Goal: Task Accomplishment & Management: Manage account settings

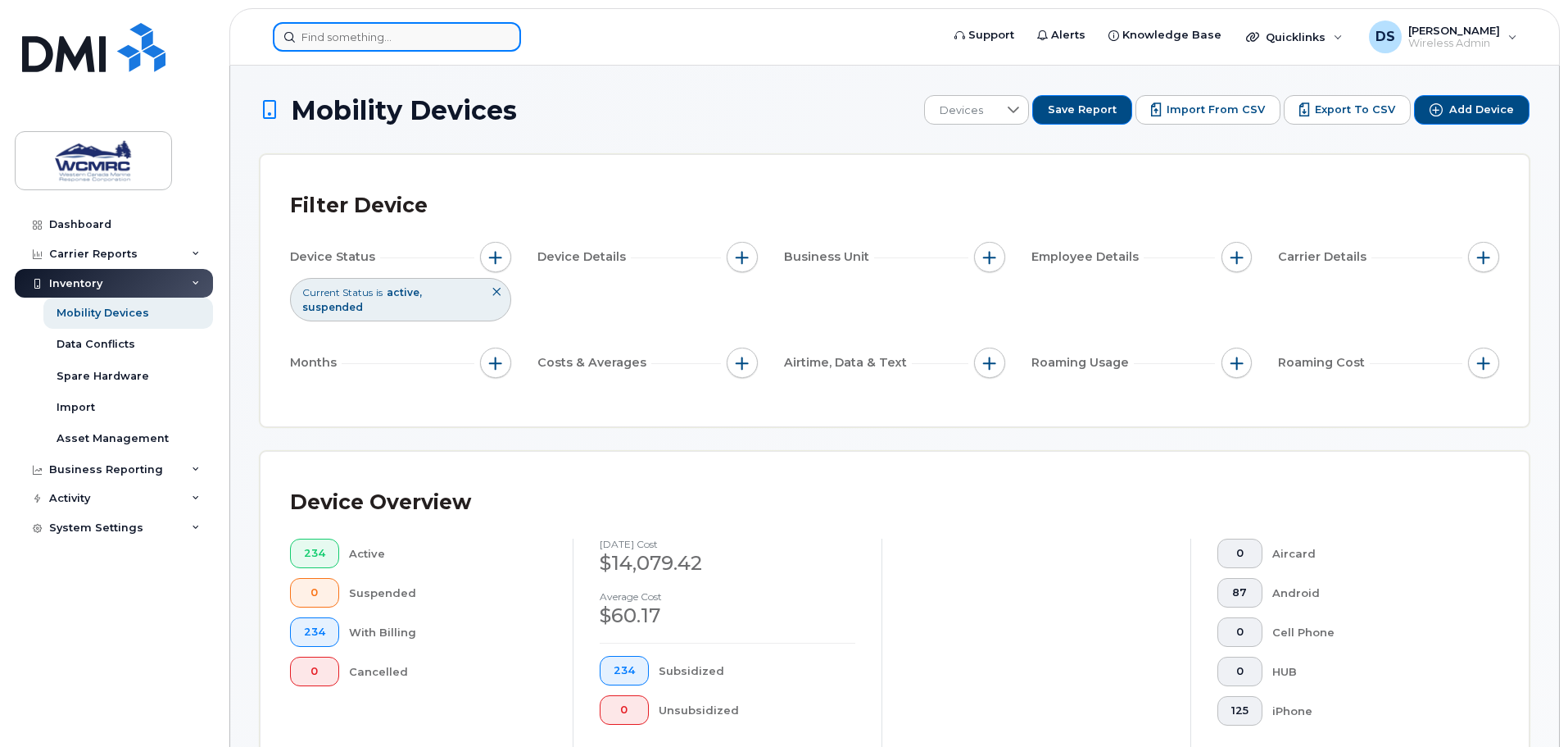
click at [314, 38] on input at bounding box center [397, 37] width 248 height 29
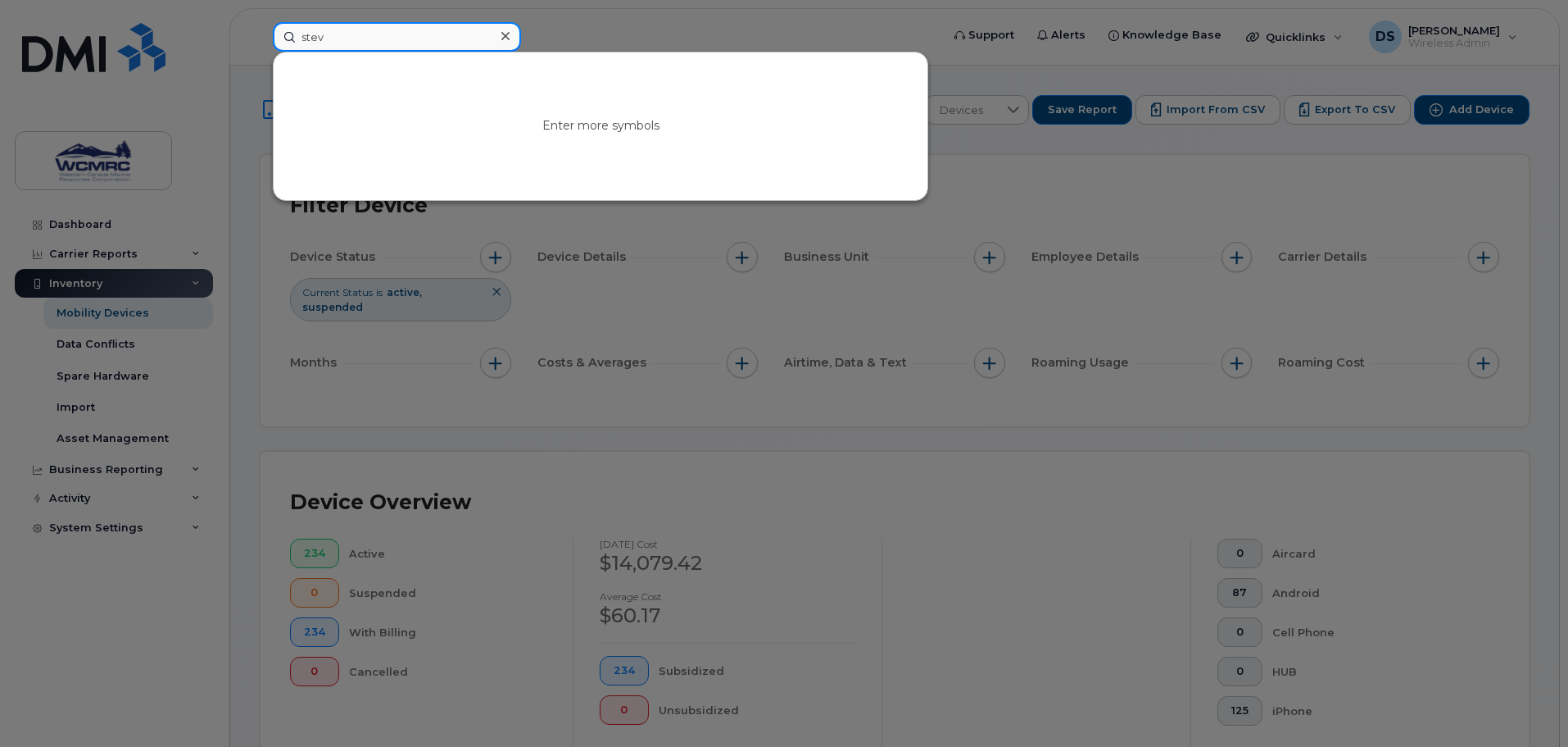
type input "stev"
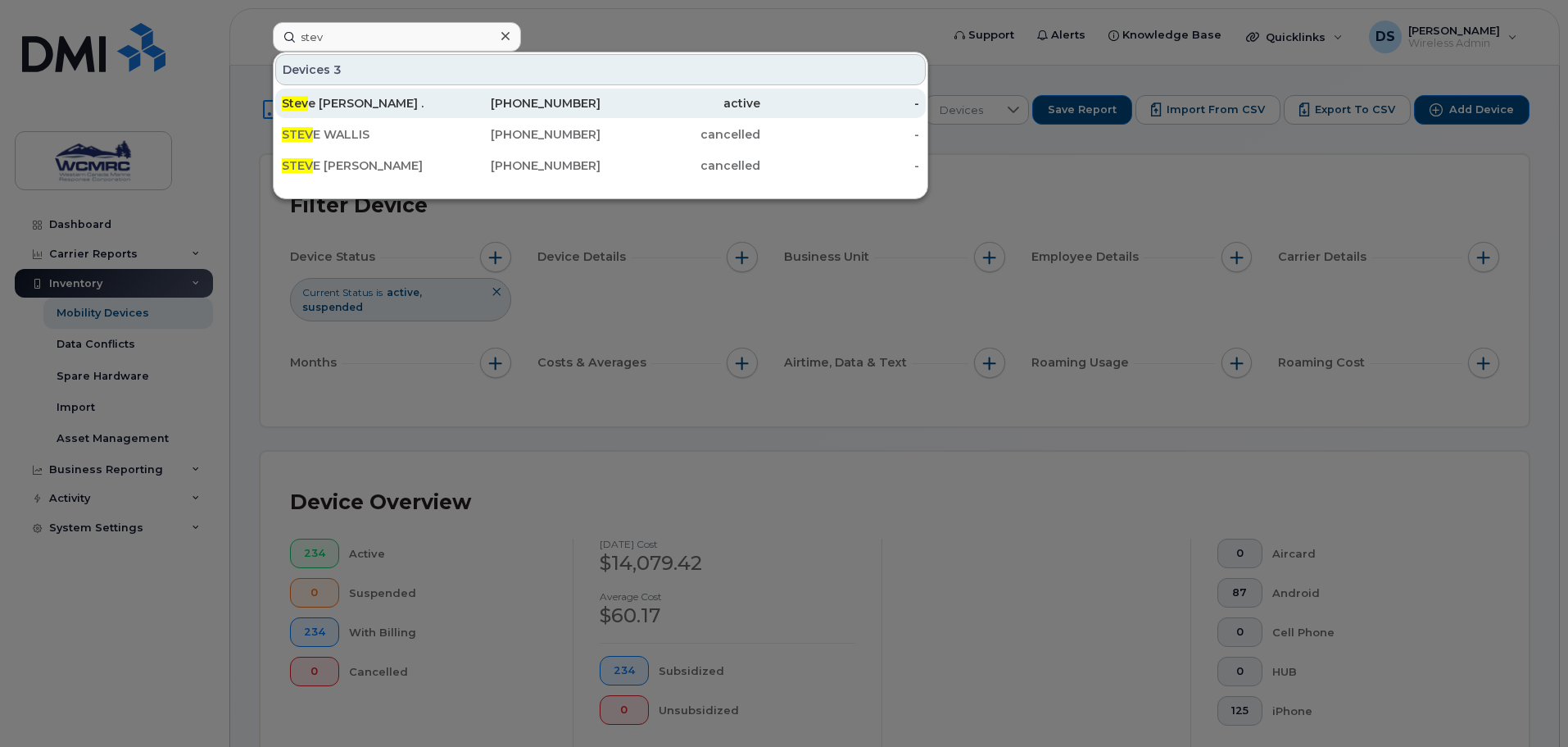
click at [330, 89] on div "Stev e Ross ." at bounding box center [361, 103] width 160 height 29
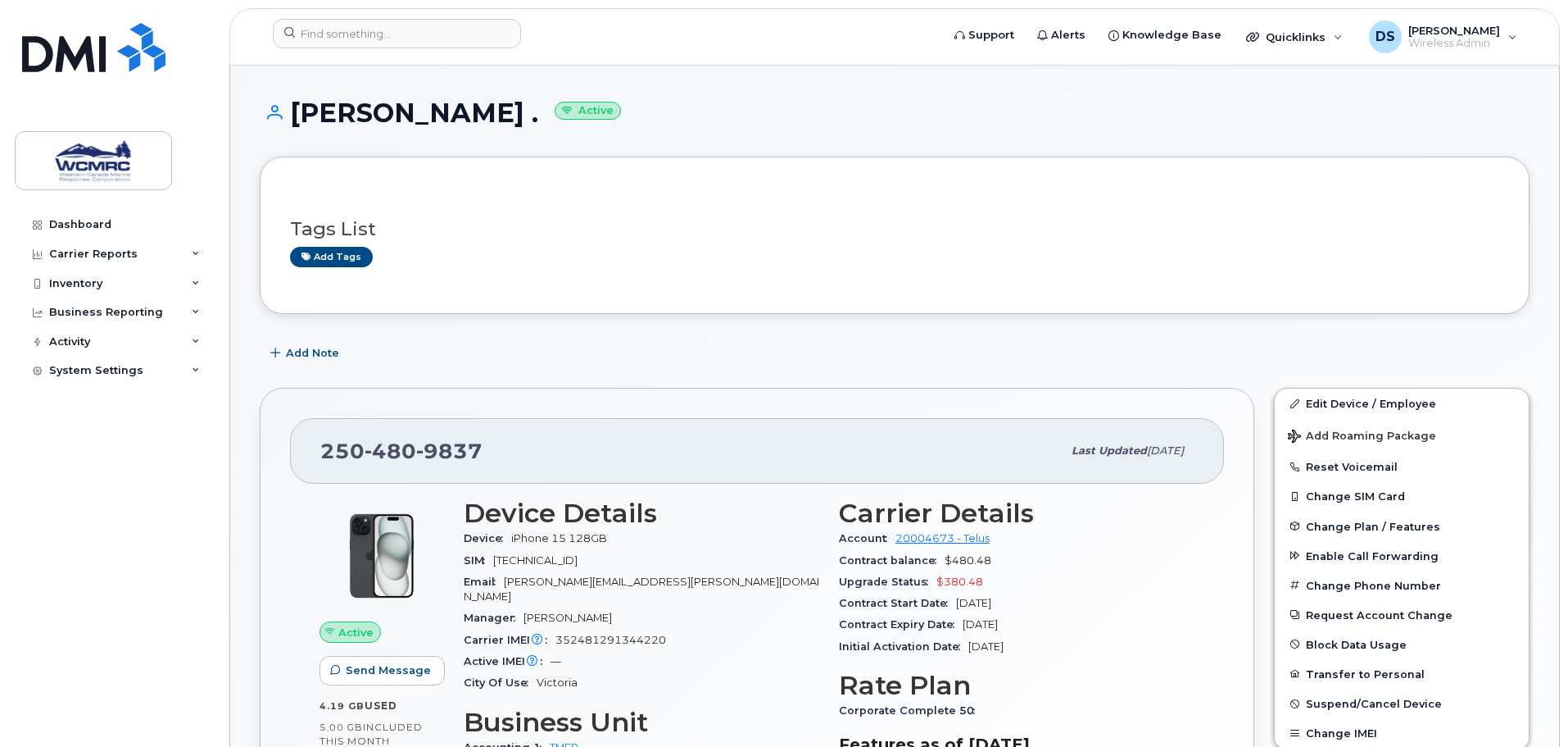
scroll to position [82, 0]
click at [1358, 401] on link "Edit Device / Employee" at bounding box center [1402, 403] width 254 height 29
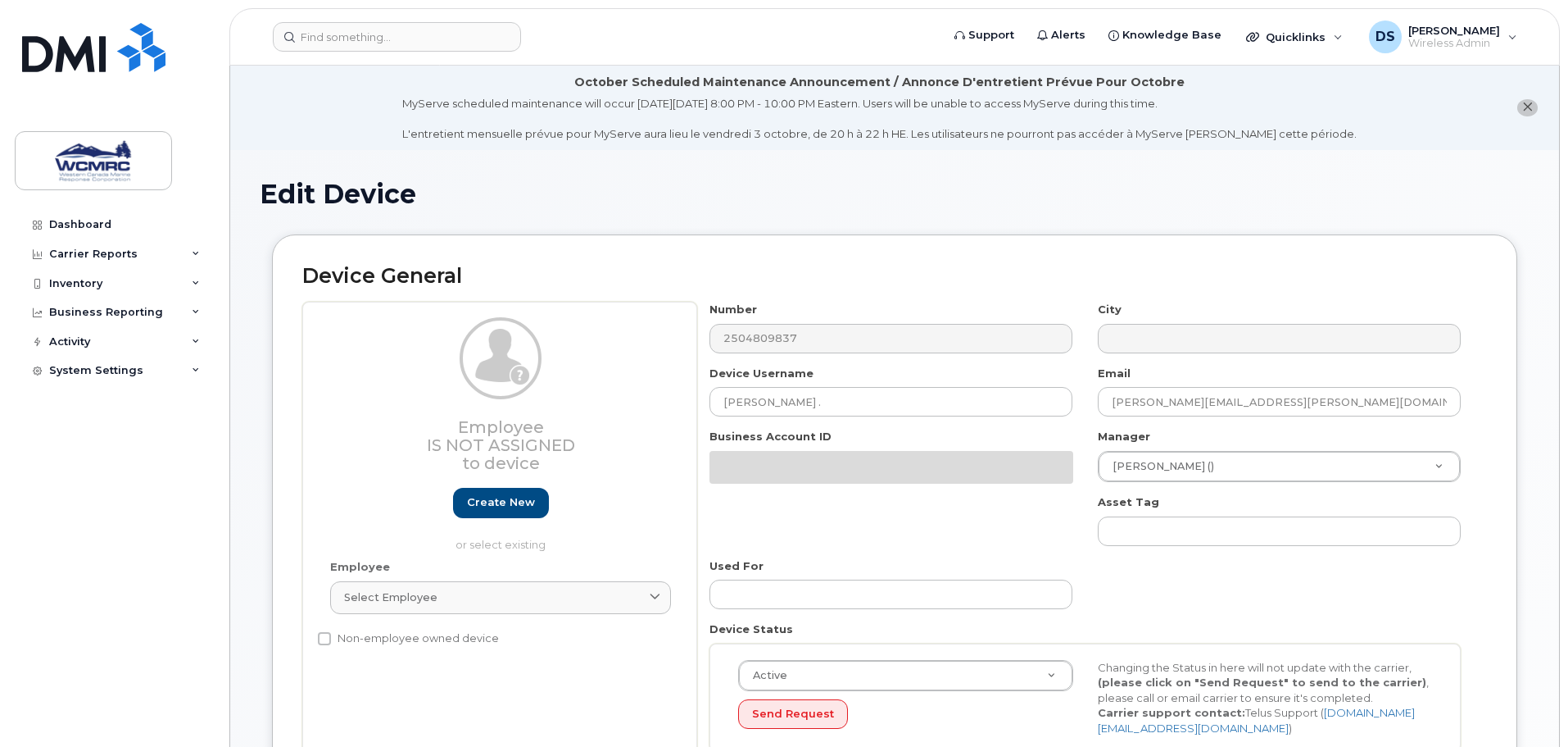
select select "36056"
select select "82566"
select select "82574"
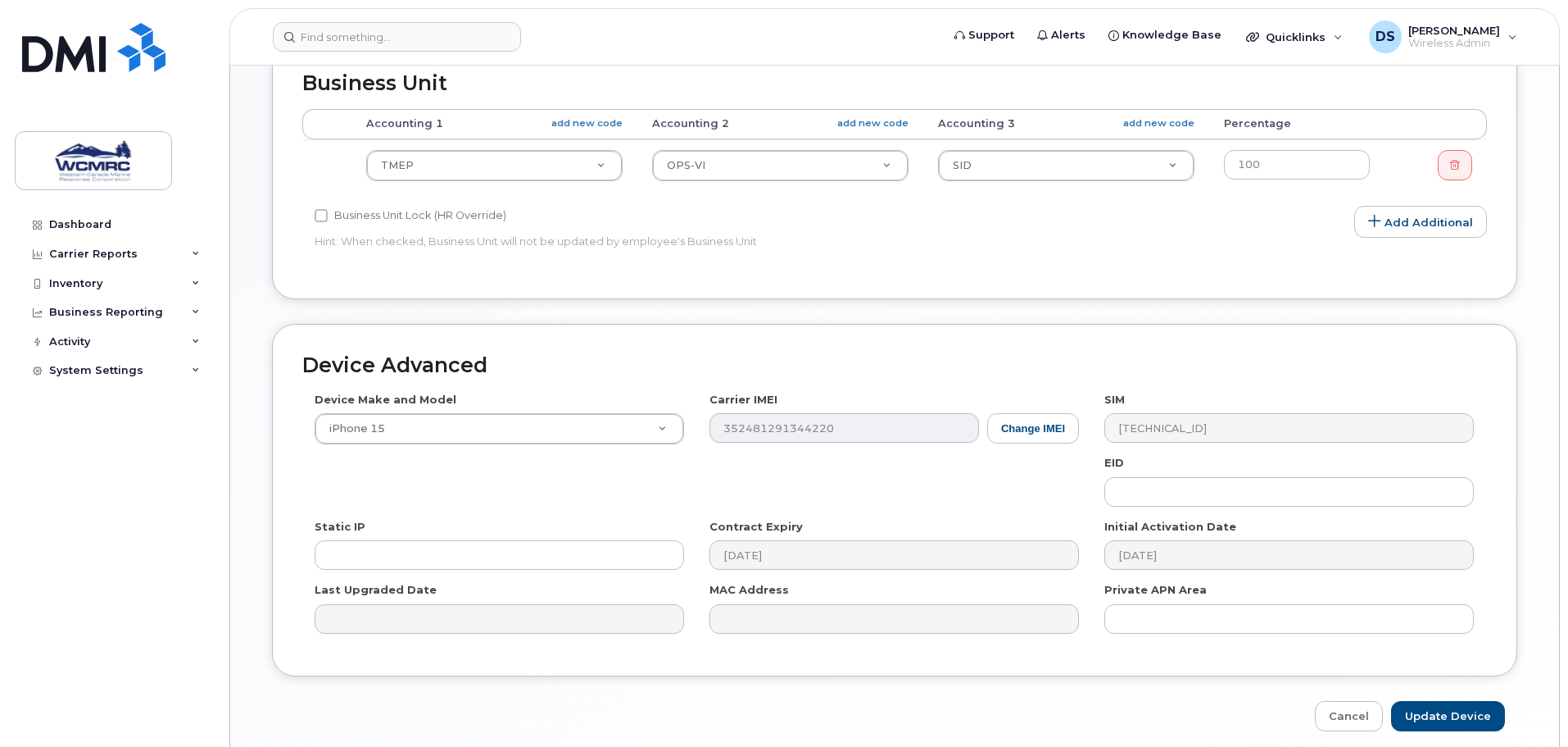
scroll to position [738, 0]
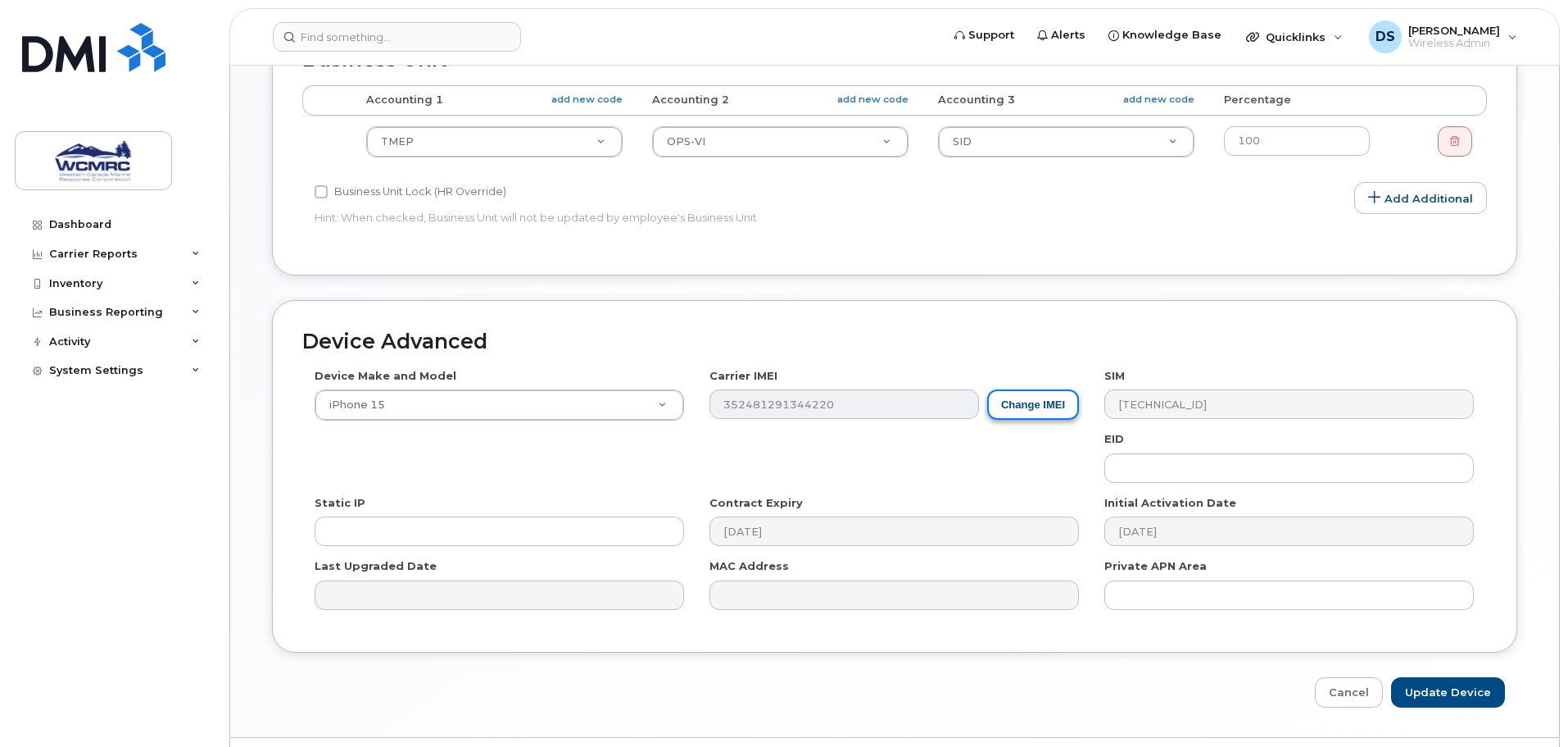
click at [1058, 419] on button "Change IMEI" at bounding box center [1033, 404] width 92 height 30
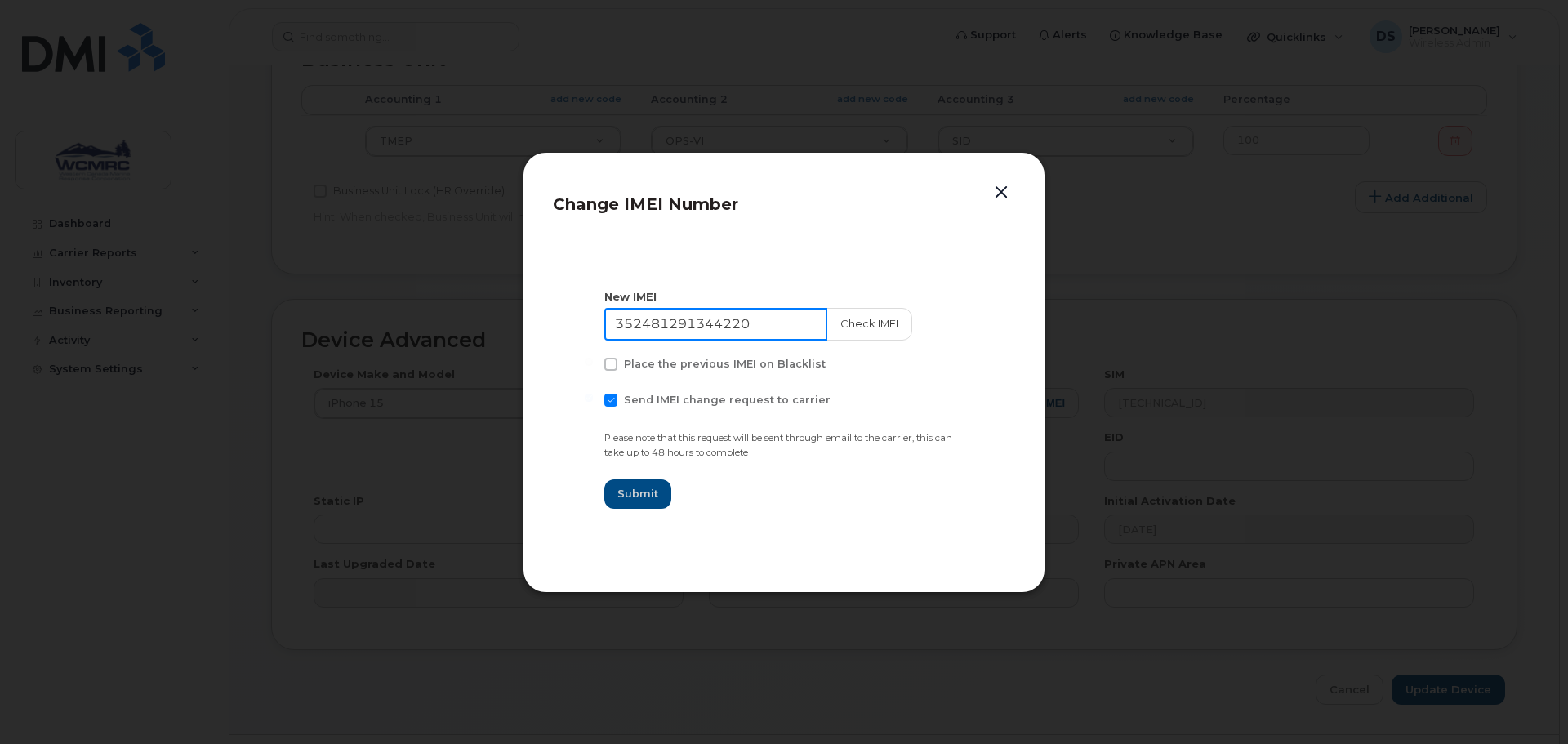
drag, startPoint x: 757, startPoint y: 324, endPoint x: 614, endPoint y: 329, distance: 143.1
click at [614, 329] on input "352481291344220" at bounding box center [716, 324] width 223 height 32
paste input "8724891041421"
type input "358724891041421"
click at [846, 328] on button "Check IMEI" at bounding box center [867, 324] width 86 height 32
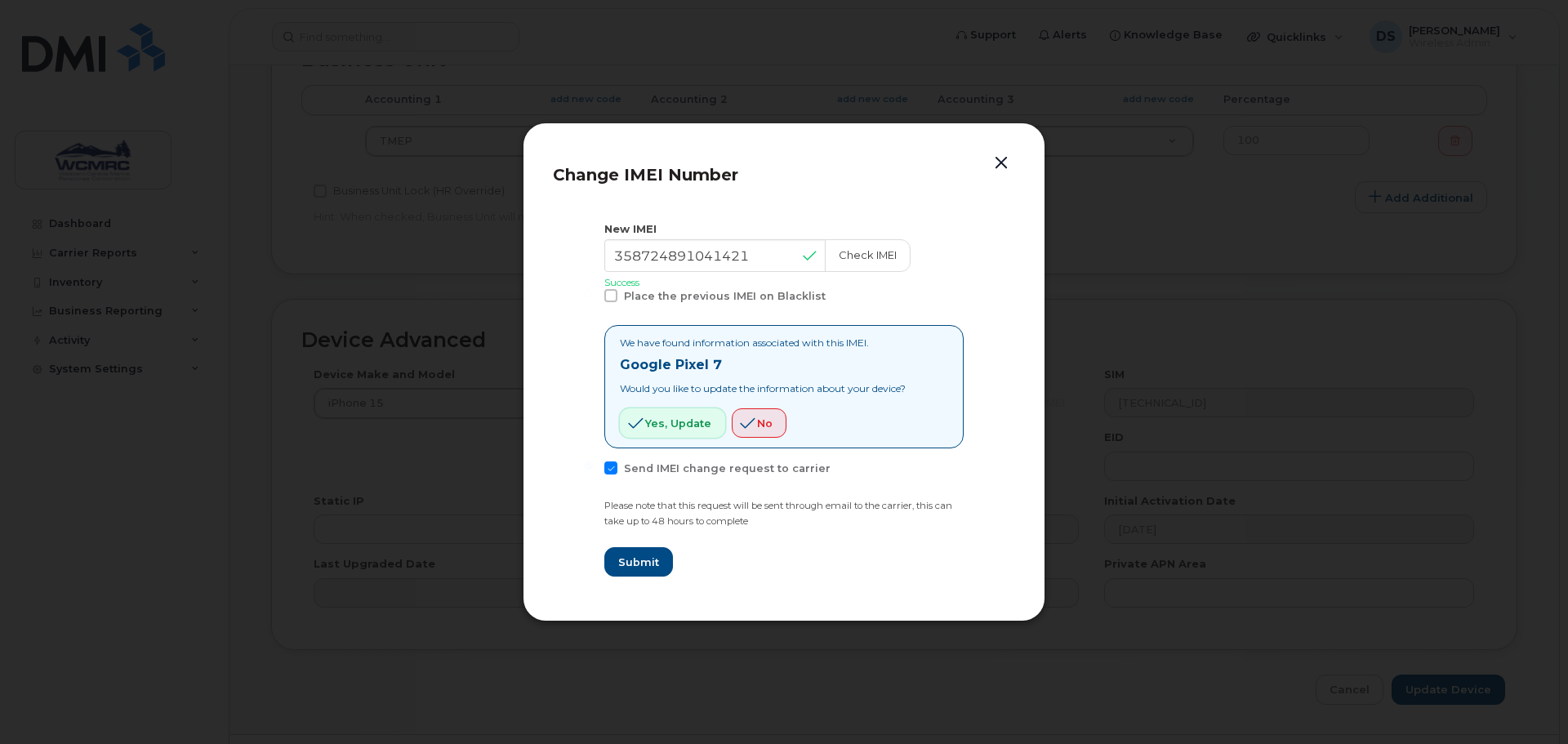
click at [684, 425] on span "Yes, update" at bounding box center [677, 423] width 66 height 15
click at [645, 471] on span "Send IMEI change request to carrier" at bounding box center [727, 468] width 207 height 12
click at [593, 469] on input "Send IMEI change request to carrier" at bounding box center [589, 465] width 9 height 9
checkbox input "false"
click at [642, 563] on span "Submit" at bounding box center [638, 562] width 41 height 15
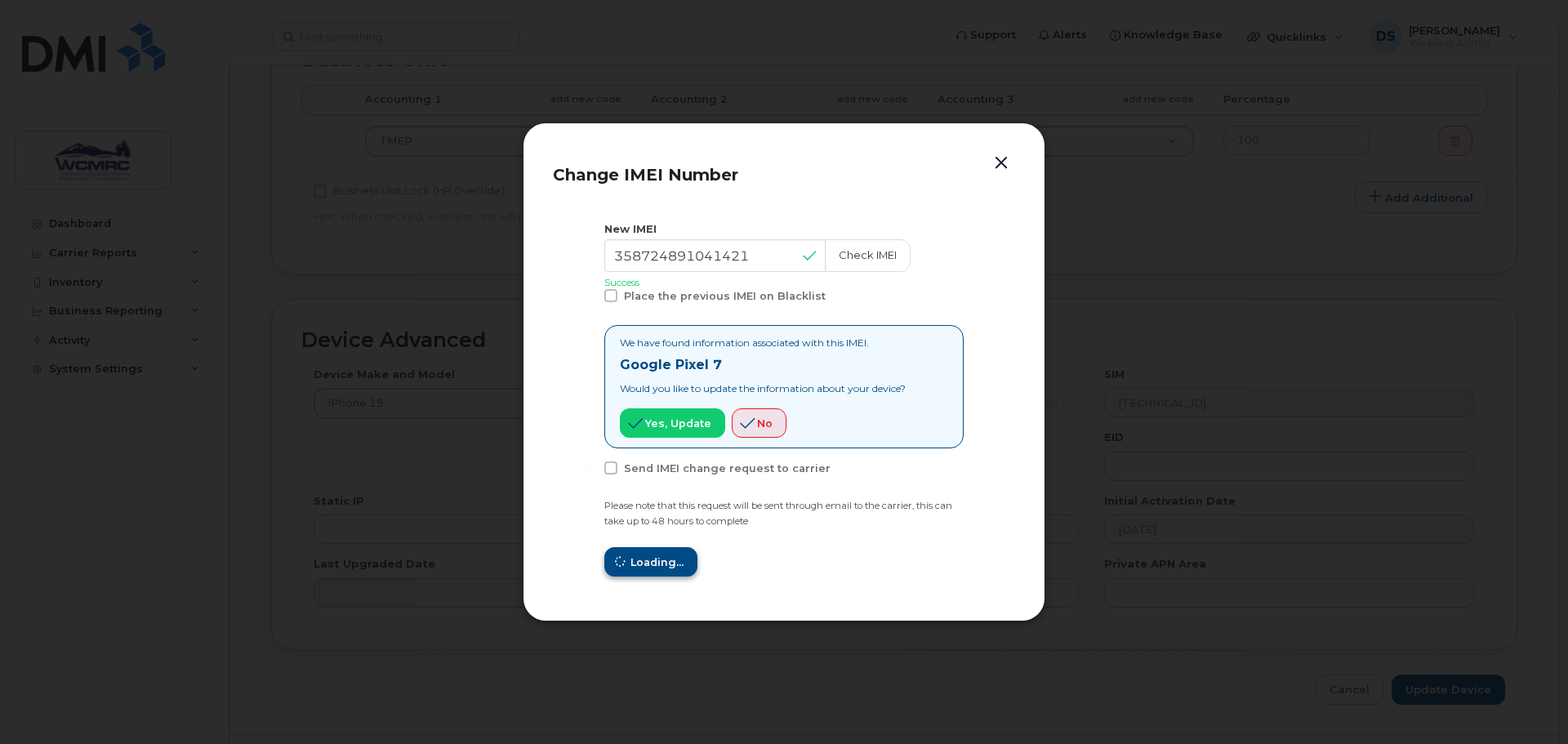
type input "358724891041421"
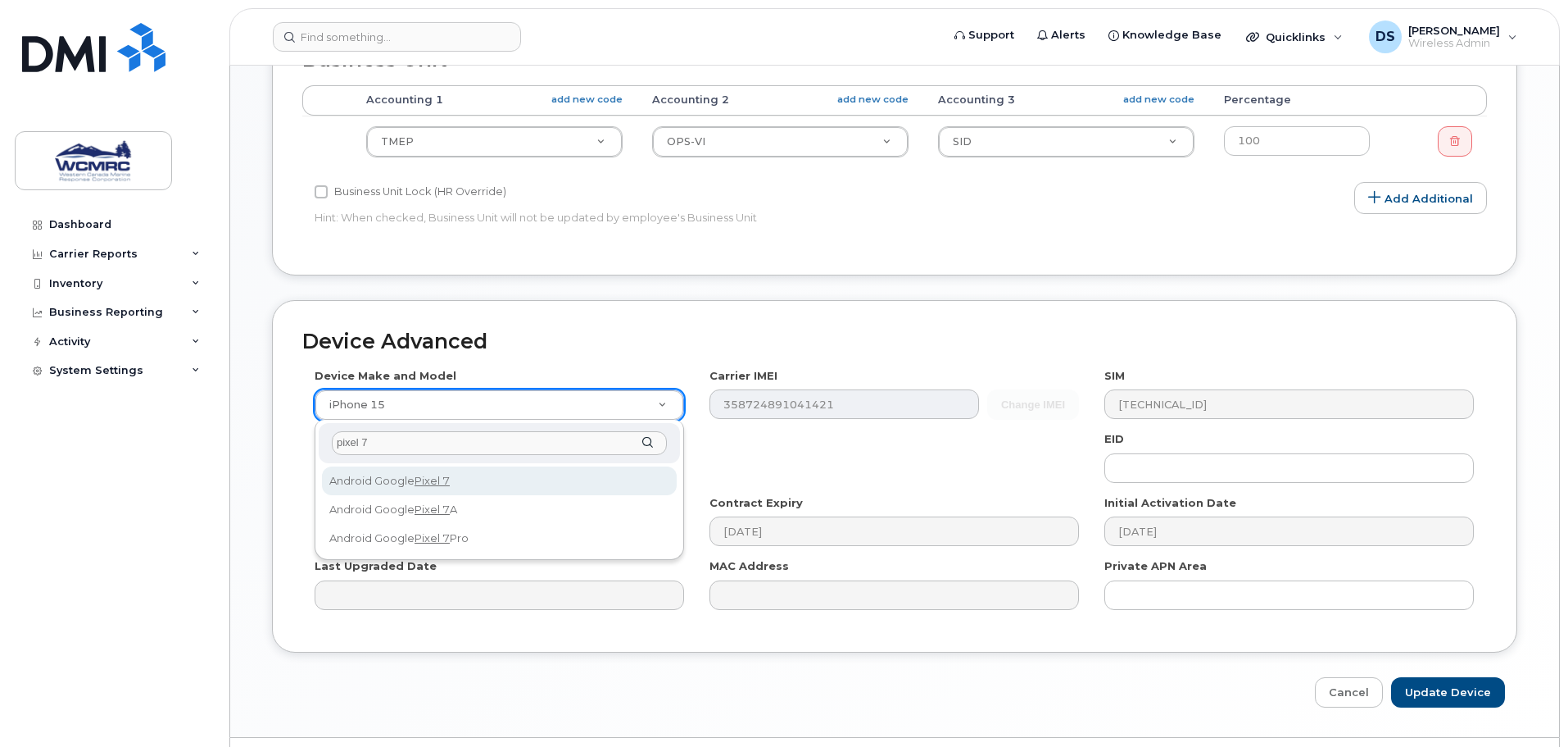
type input "pixel 7"
select select "2633"
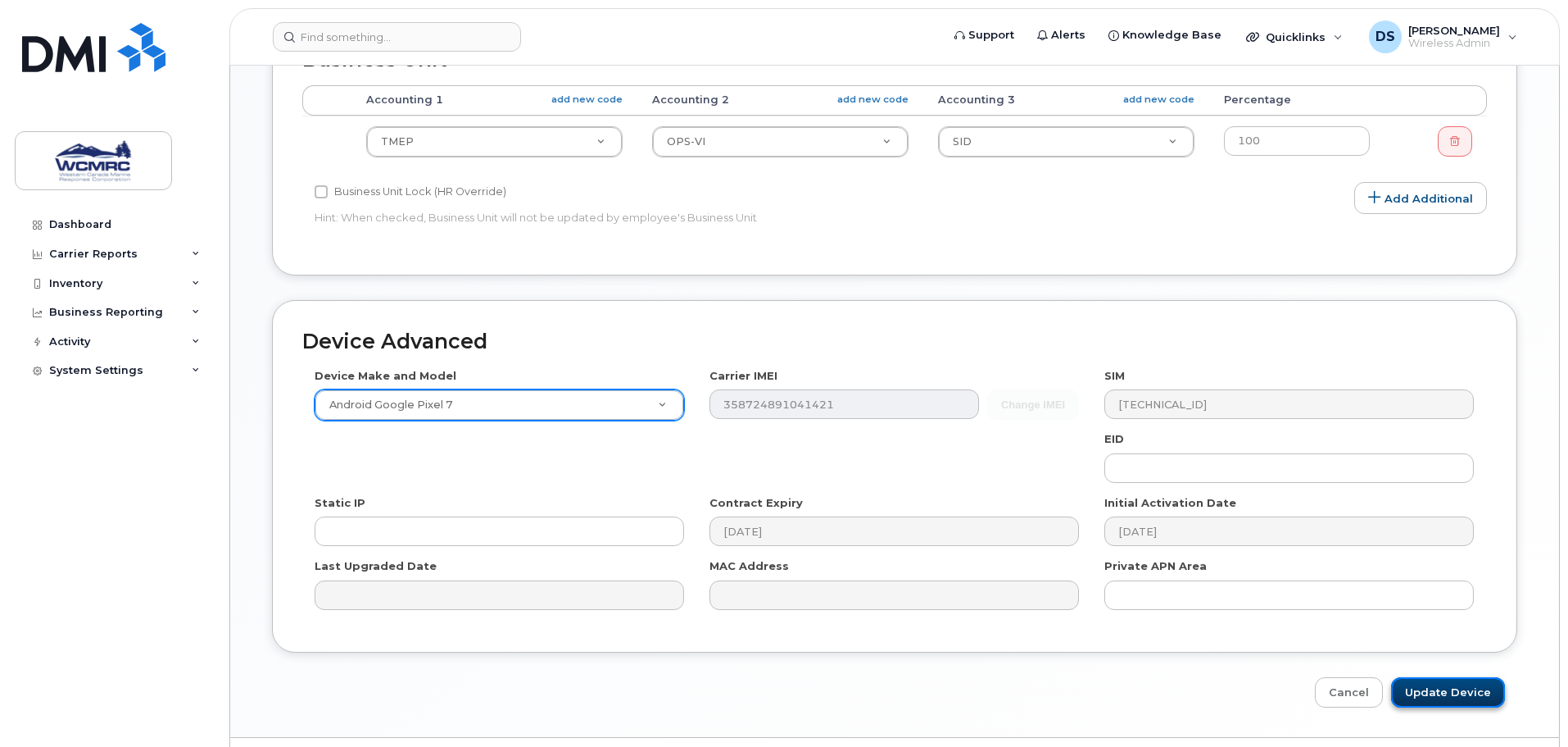
click at [1450, 689] on input "Update Device" at bounding box center [1448, 692] width 114 height 30
type input "Saving..."
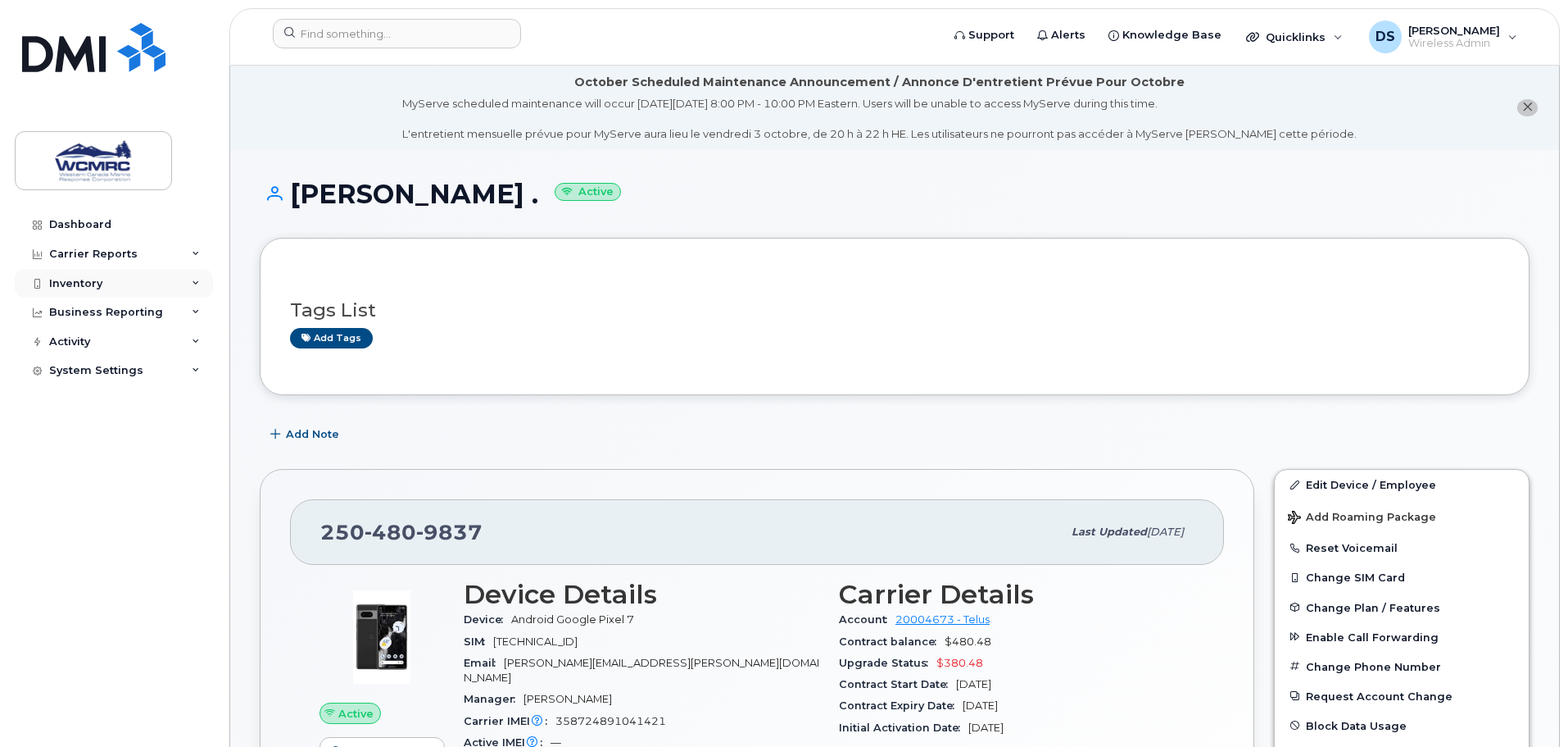
click at [148, 280] on div "Inventory" at bounding box center [113, 283] width 198 height 29
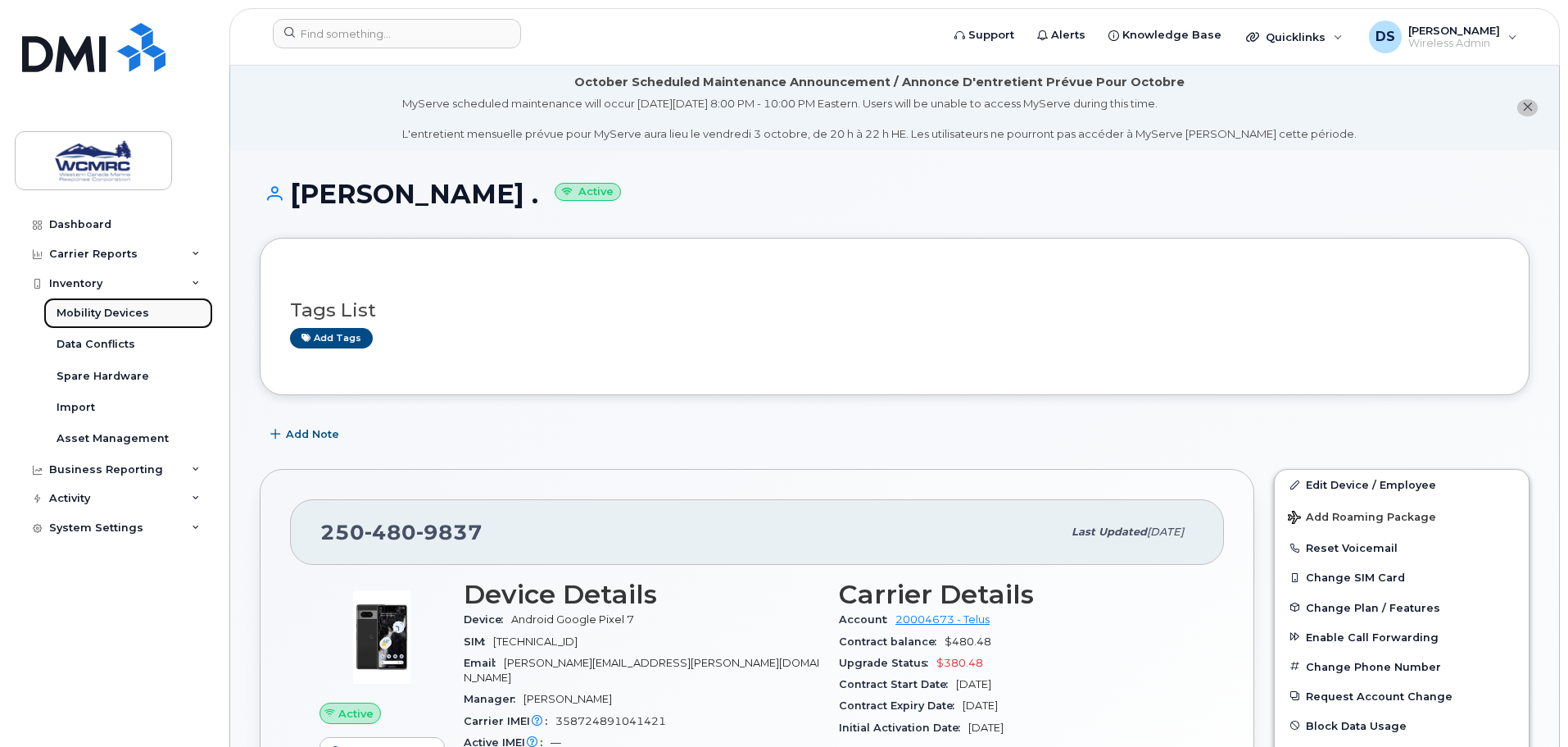
click at [151, 313] on link "Mobility Devices" at bounding box center [129, 313] width 170 height 31
